Goal: Register for event/course

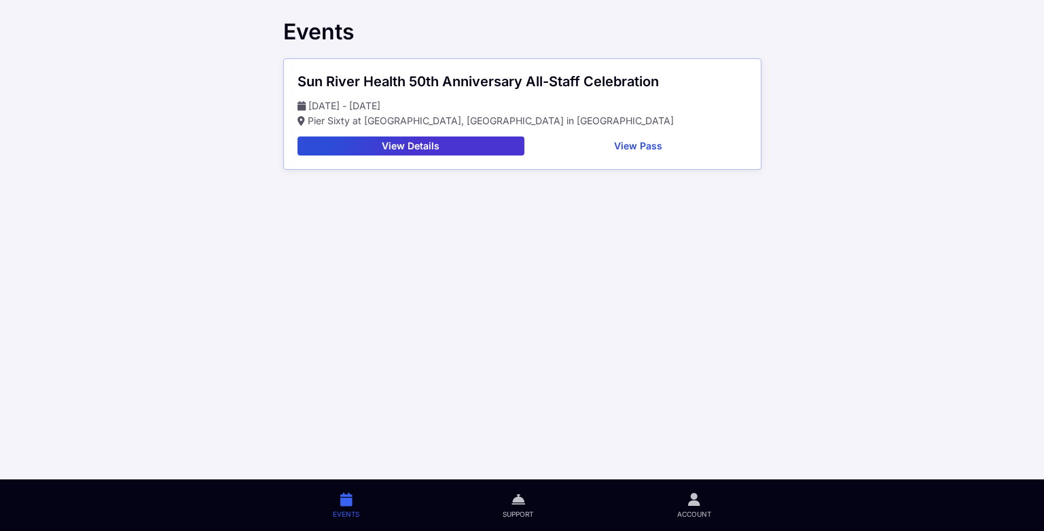
click at [635, 142] on button "View Pass" at bounding box center [638, 145] width 217 height 19
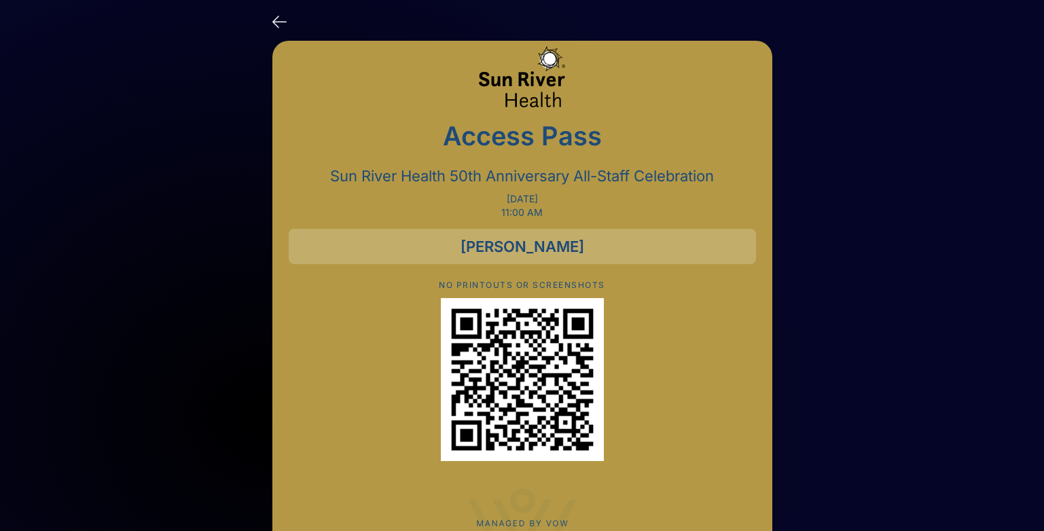
click at [281, 17] on icon at bounding box center [279, 21] width 14 height 20
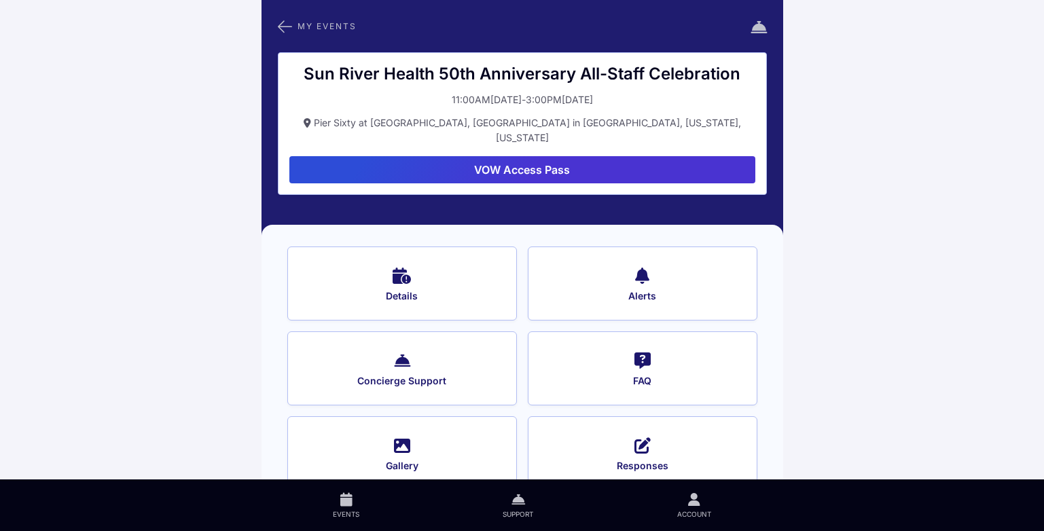
click at [395, 272] on button "Details" at bounding box center [402, 283] width 230 height 74
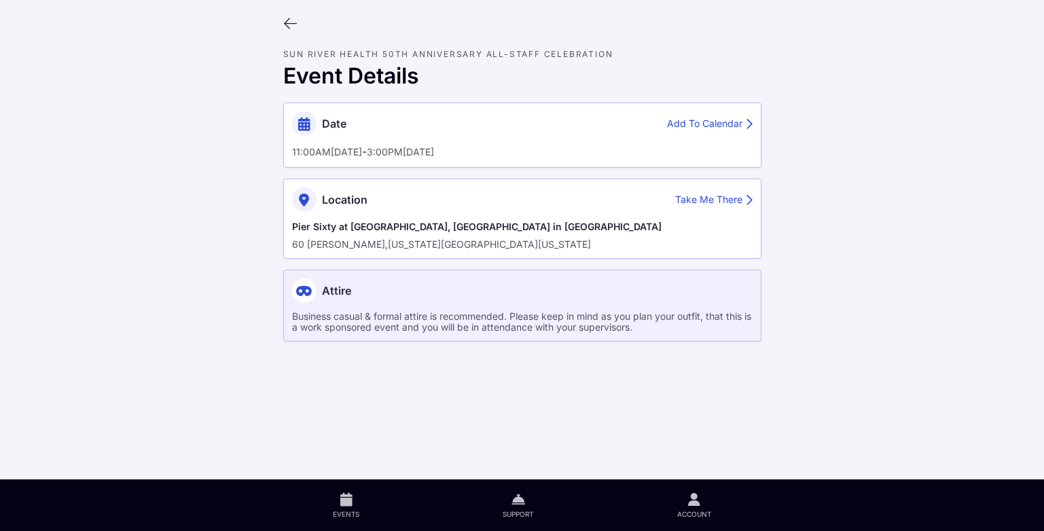
click at [703, 206] on div "Take Me There" at bounding box center [713, 200] width 77 height 14
click at [297, 24] on icon at bounding box center [290, 23] width 15 height 15
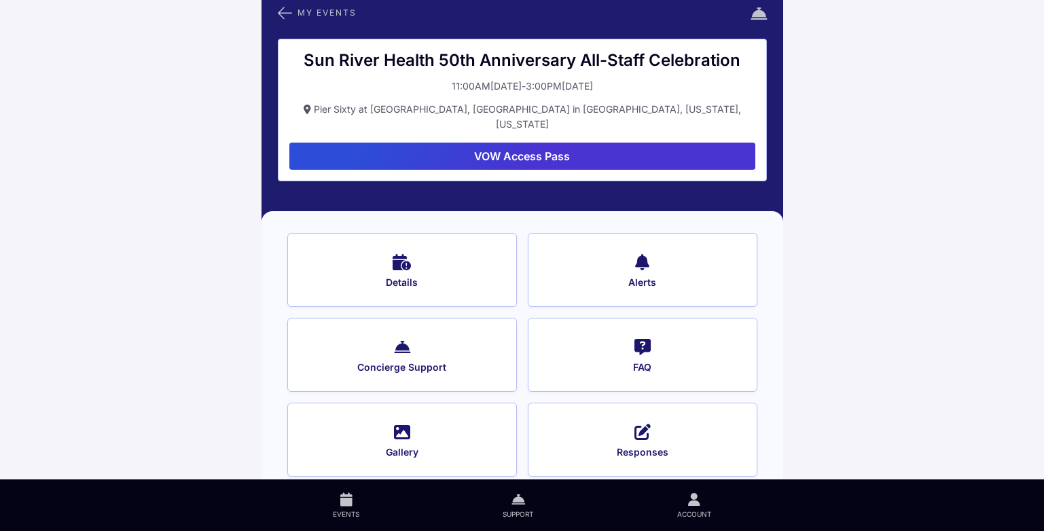
scroll to position [18, 0]
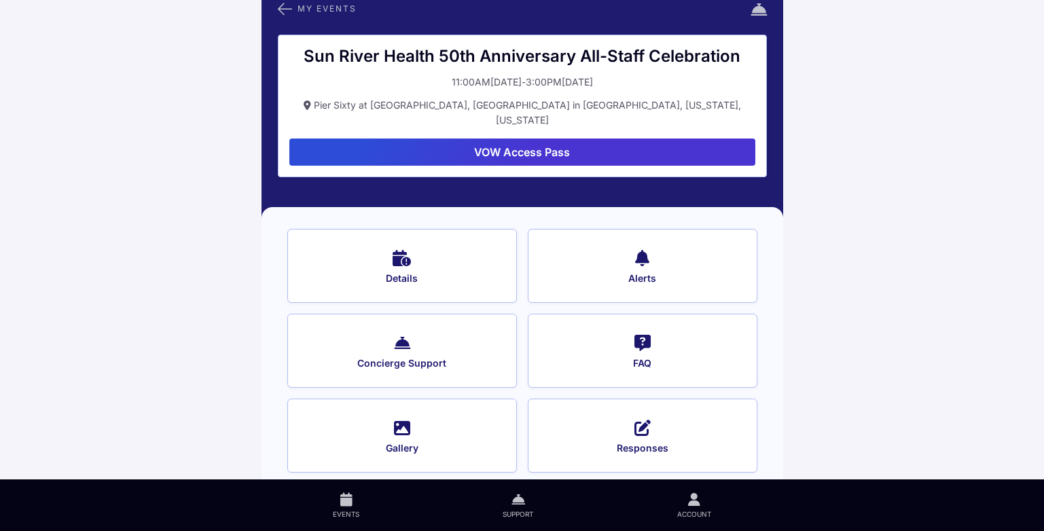
click at [635, 418] on icon at bounding box center [642, 427] width 16 height 20
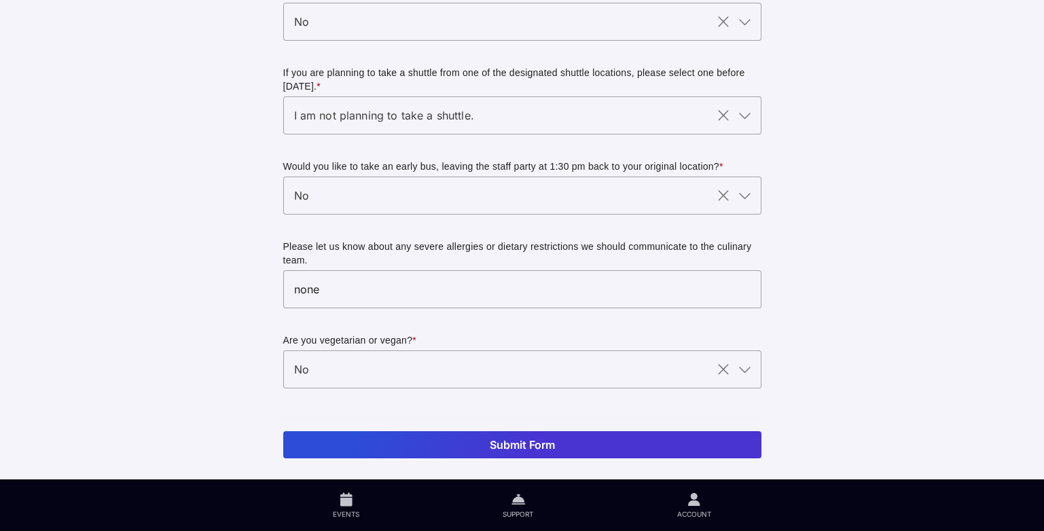
scroll to position [128, 0]
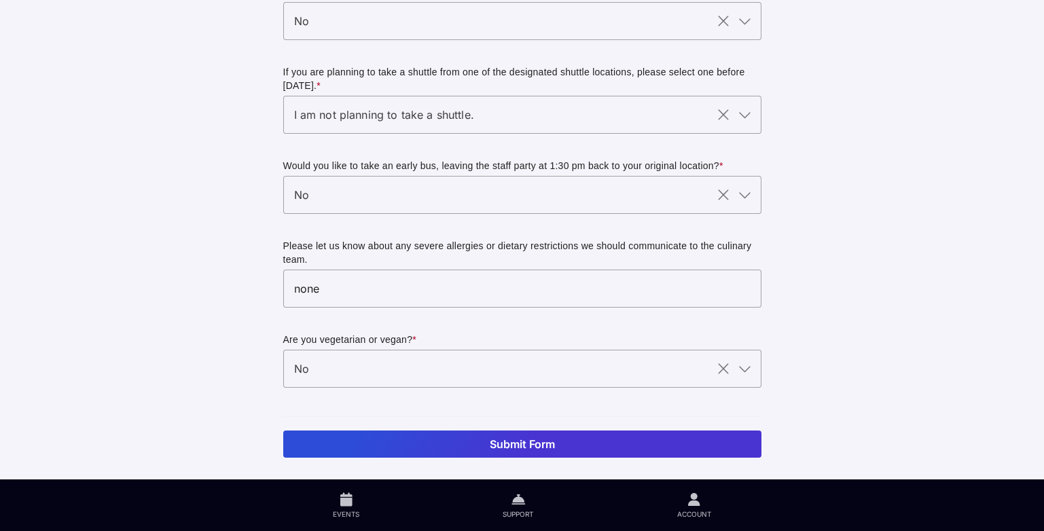
click at [562, 443] on button "Submit Form" at bounding box center [522, 444] width 478 height 27
click at [513, 437] on button "Submit Form" at bounding box center [522, 444] width 478 height 27
click at [529, 449] on button "Submit Form" at bounding box center [522, 444] width 478 height 27
click at [545, 443] on button "Submit Form" at bounding box center [522, 444] width 478 height 27
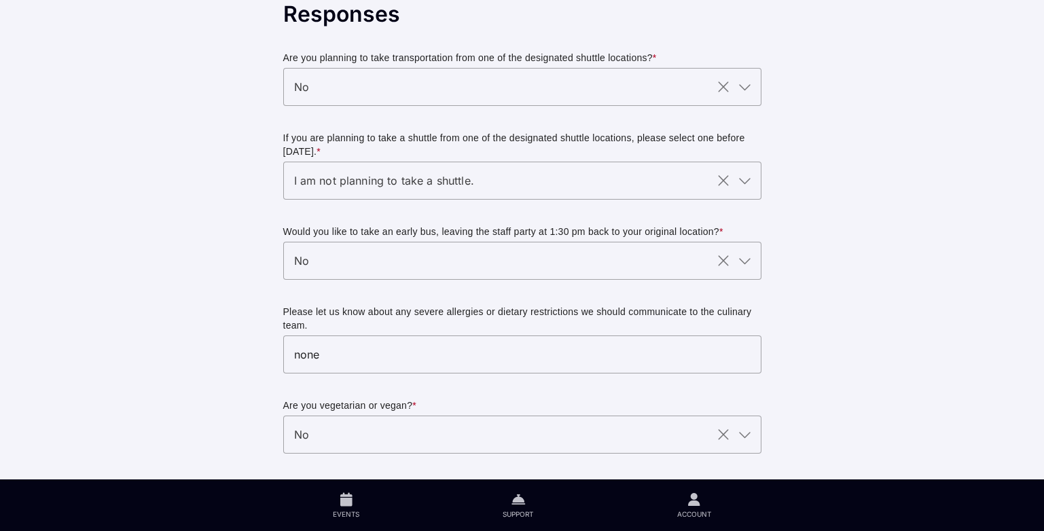
scroll to position [0, 0]
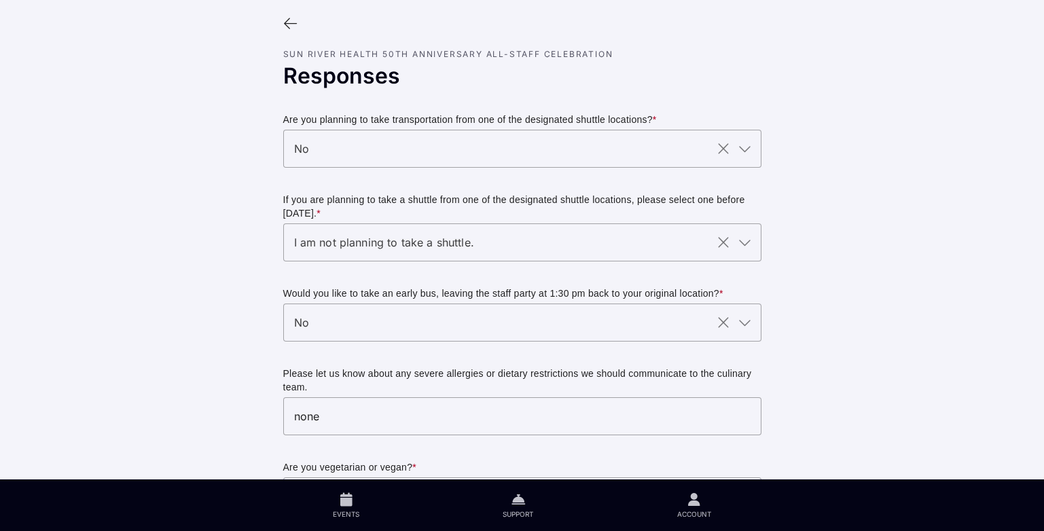
scroll to position [18, 0]
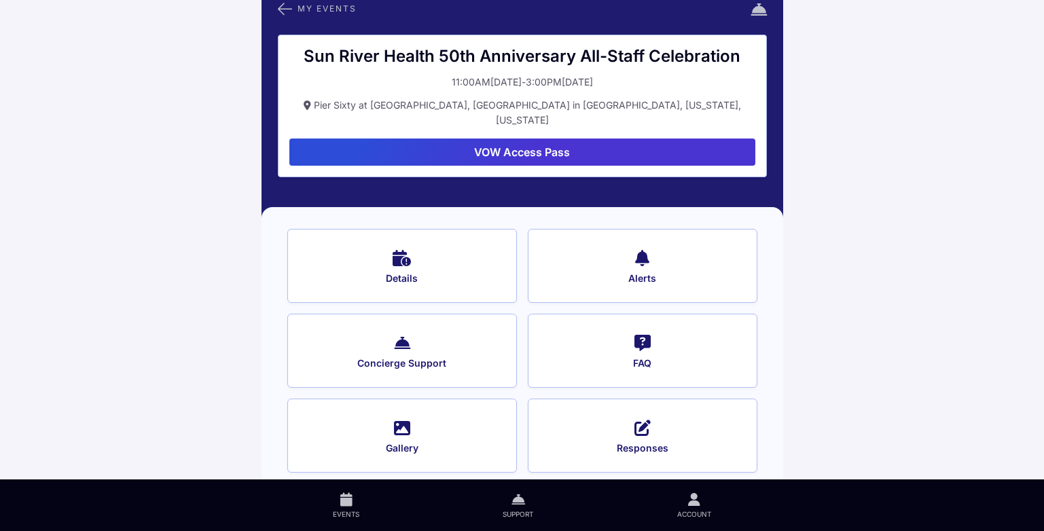
click at [651, 335] on button "FAQ" at bounding box center [643, 351] width 230 height 74
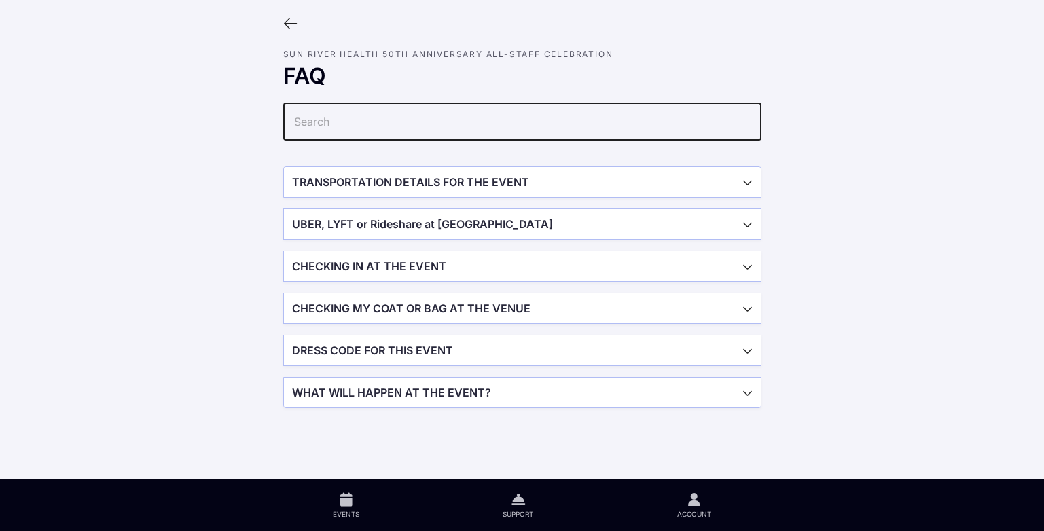
click at [328, 130] on input "text" at bounding box center [522, 122] width 478 height 38
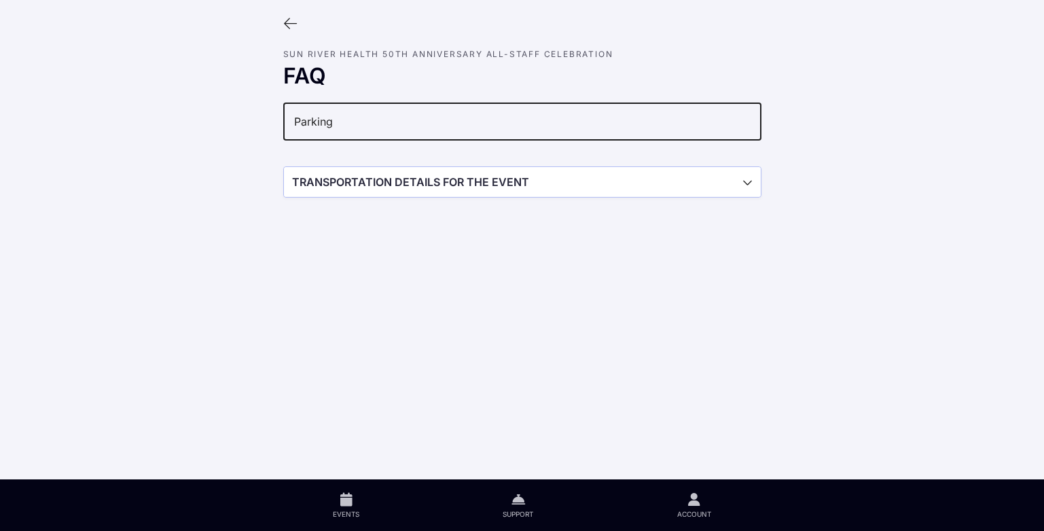
type input "Parking"
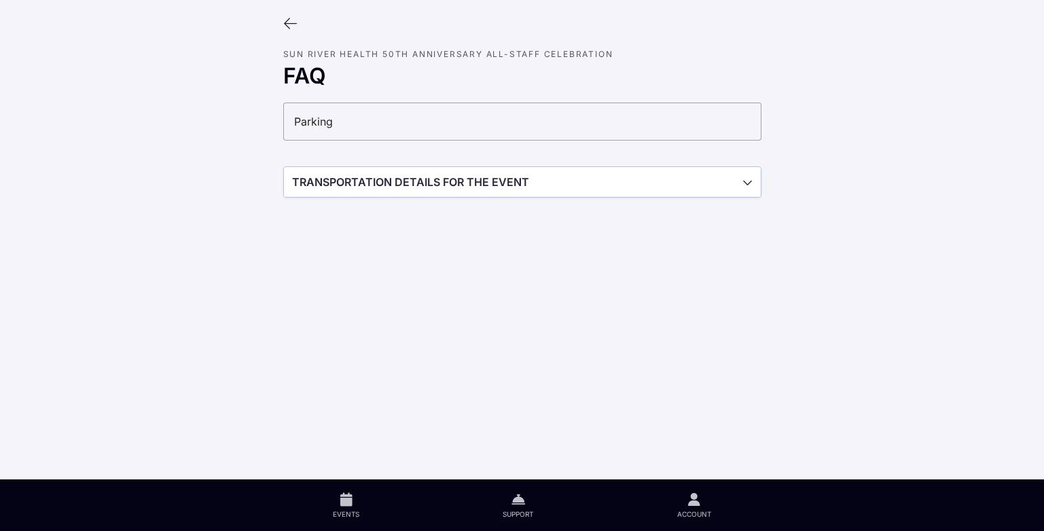
click at [385, 181] on span "button" at bounding box center [522, 182] width 477 height 30
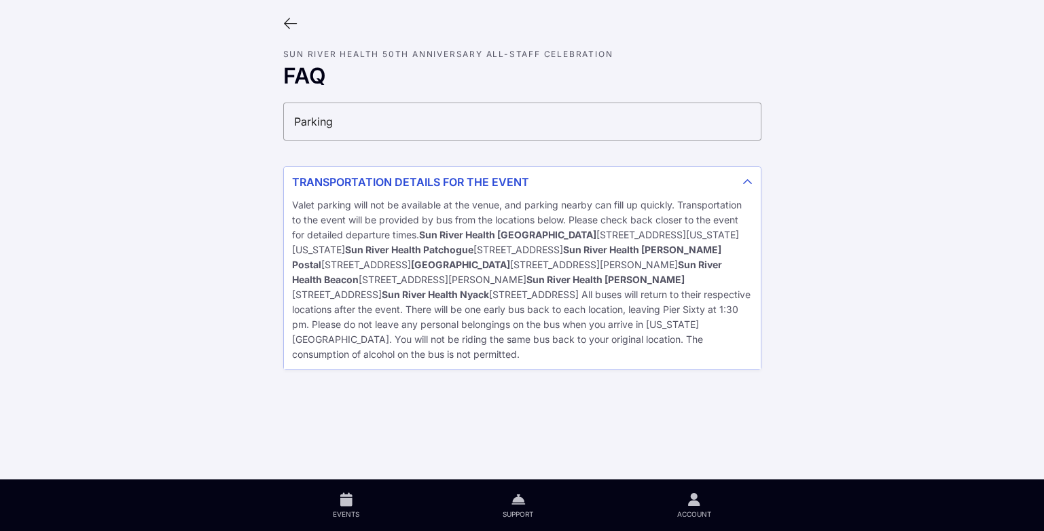
click at [292, 25] on icon at bounding box center [290, 23] width 15 height 15
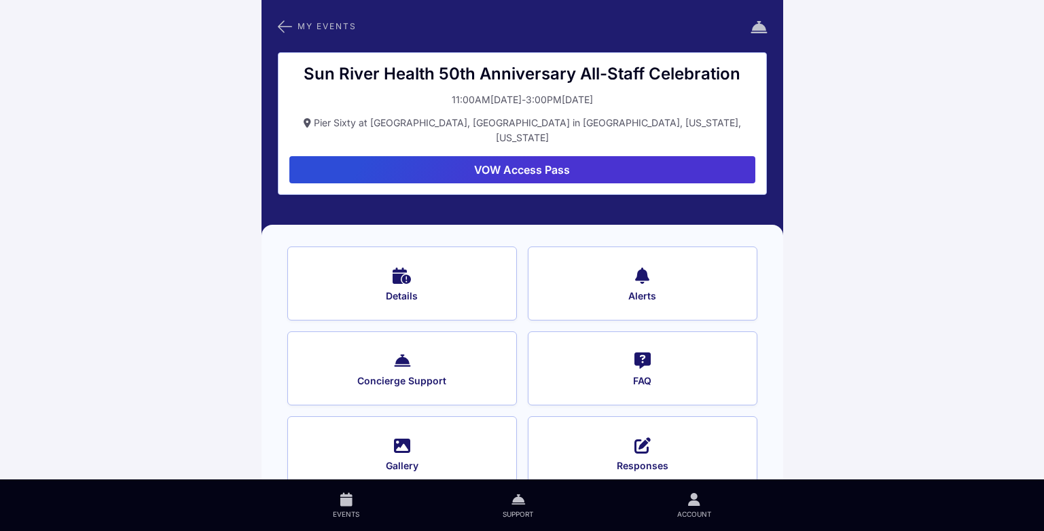
click at [286, 24] on icon at bounding box center [285, 27] width 14 height 18
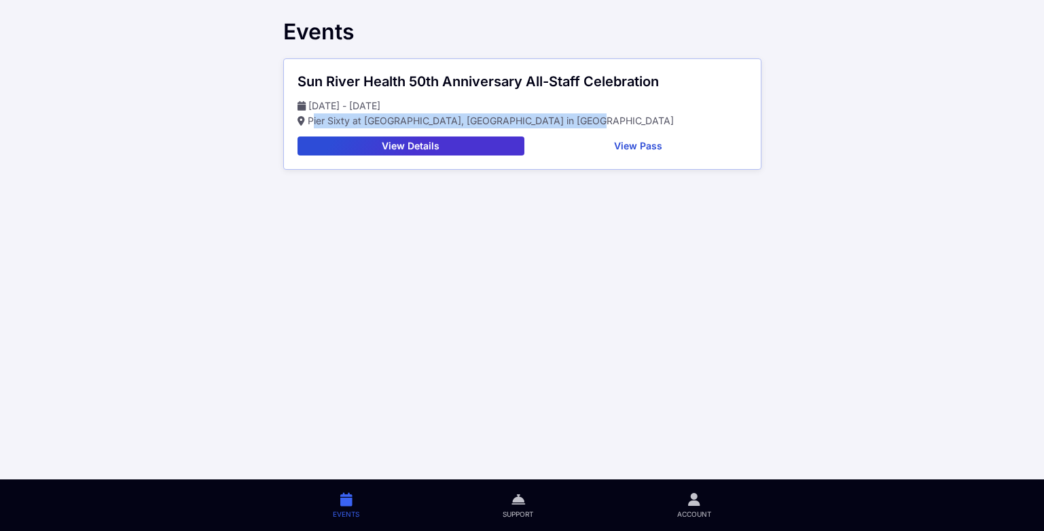
drag, startPoint x: 581, startPoint y: 118, endPoint x: 310, endPoint y: 125, distance: 271.7
click at [310, 125] on p "Pier Sixty at [GEOGRAPHIC_DATA], [GEOGRAPHIC_DATA] in [GEOGRAPHIC_DATA]" at bounding box center [522, 120] width 450 height 15
drag, startPoint x: 310, startPoint y: 125, endPoint x: 323, endPoint y: 122, distance: 14.0
copy p "Pier Sixty at [GEOGRAPHIC_DATA], [GEOGRAPHIC_DATA] in [GEOGRAPHIC_DATA]"
